Goal: Browse casually: Explore the website without a specific task or goal

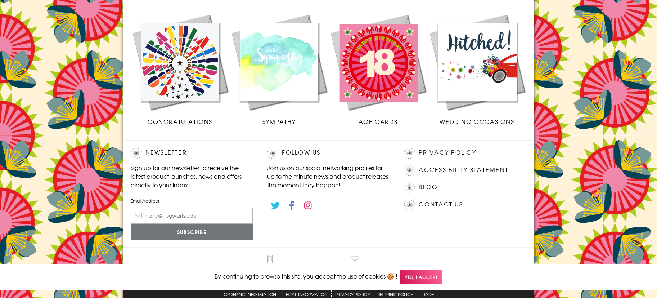
scroll to position [324, 0]
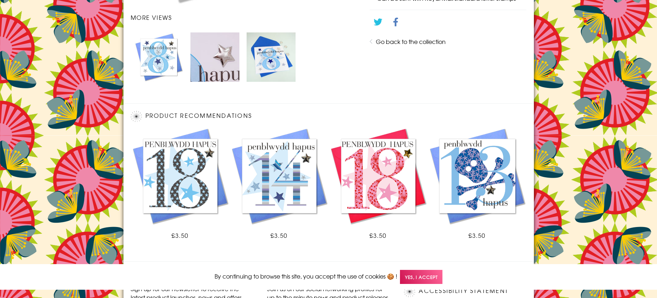
scroll to position [445, 0]
